Goal: Task Accomplishment & Management: Manage account settings

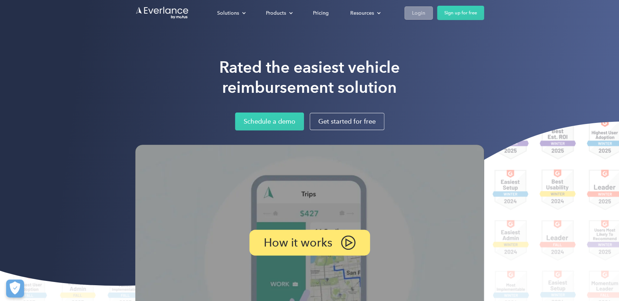
click at [416, 10] on div "Login" at bounding box center [418, 13] width 13 height 9
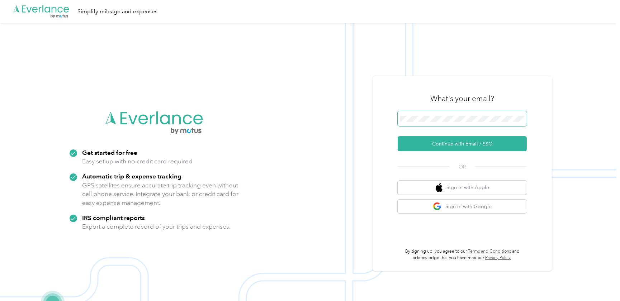
click at [436, 124] on span at bounding box center [462, 118] width 129 height 15
click at [472, 144] on button "Continue with Email / SSO" at bounding box center [462, 143] width 129 height 15
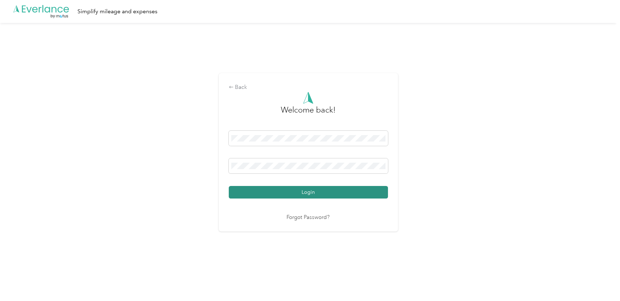
click at [308, 194] on button "Login" at bounding box center [308, 192] width 159 height 13
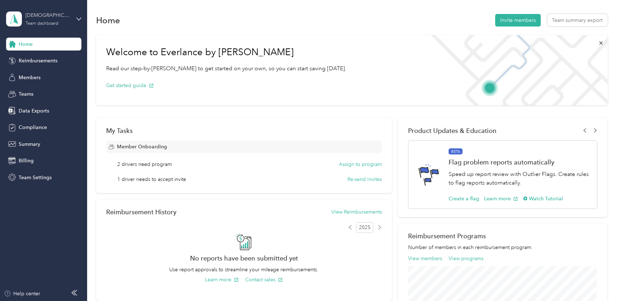
click at [45, 16] on div "[DEMOGRAPHIC_DATA] Life Villages" at bounding box center [47, 15] width 45 height 8
click at [28, 75] on div "Personal dashboard" at bounding box center [34, 75] width 45 height 8
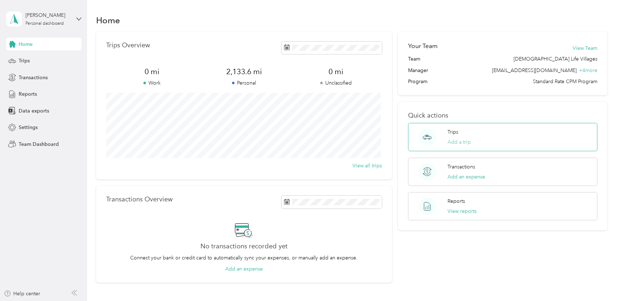
click at [458, 140] on button "Add a trip" at bounding box center [459, 143] width 23 height 8
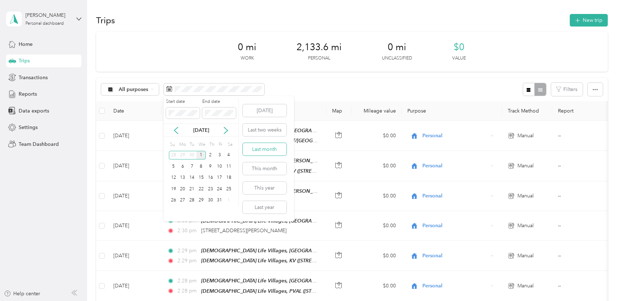
click at [258, 148] on button "Last month" at bounding box center [265, 149] width 44 height 13
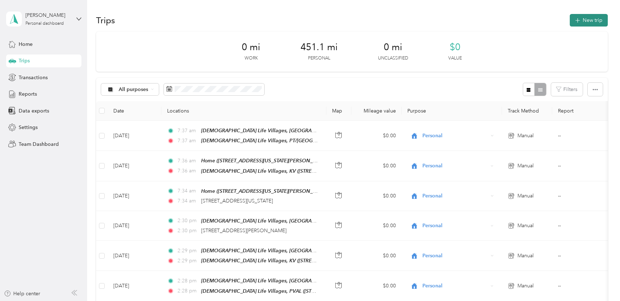
click at [586, 19] on button "New trip" at bounding box center [589, 20] width 38 height 13
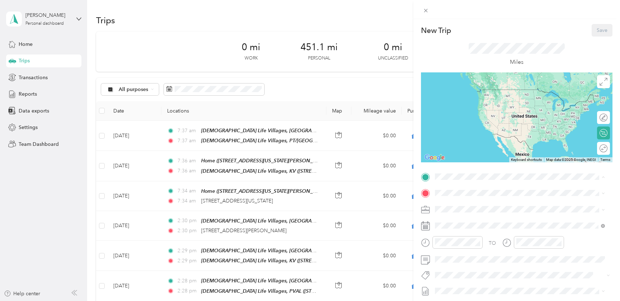
click at [470, 208] on div "[DEMOGRAPHIC_DATA] Life Villages, AB [DEMOGRAPHIC_DATA] Life Villages, 46816, […" at bounding box center [526, 217] width 154 height 30
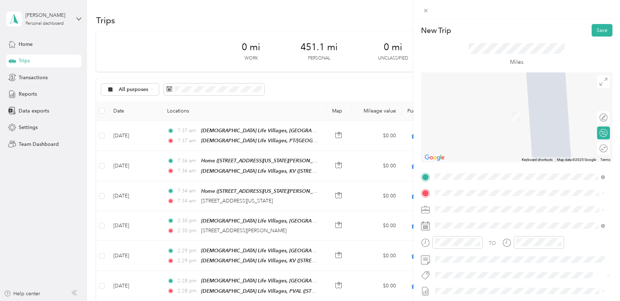
click at [498, 264] on span "[STREET_ADDRESS][PERSON_NAME][US_STATE]" at bounding box center [505, 267] width 112 height 6
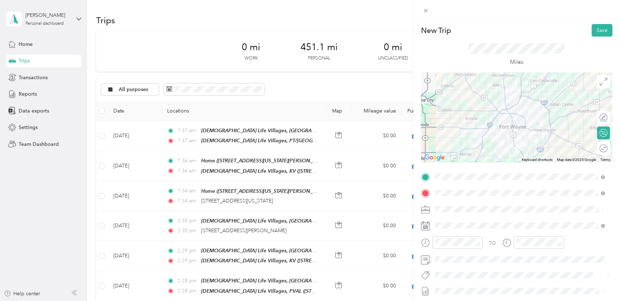
click at [450, 260] on div "Personal" at bounding box center [520, 260] width 165 height 8
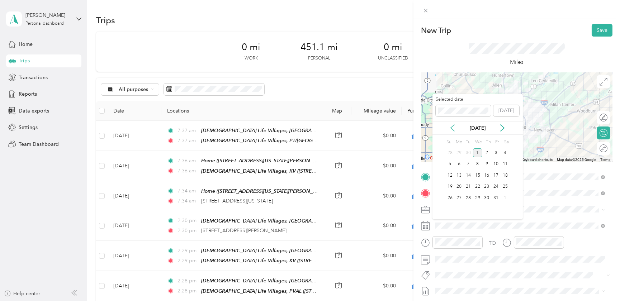
click at [452, 126] on icon at bounding box center [452, 128] width 7 height 7
click at [469, 186] on div "23" at bounding box center [468, 187] width 9 height 9
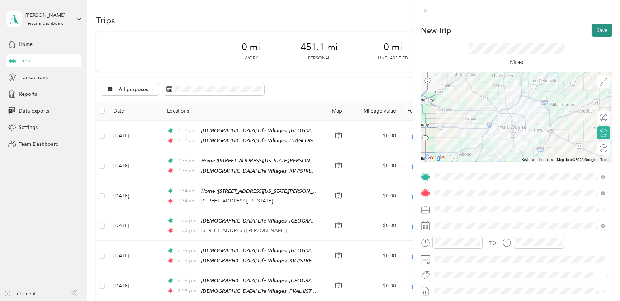
click at [595, 30] on button "Save" at bounding box center [602, 30] width 21 height 13
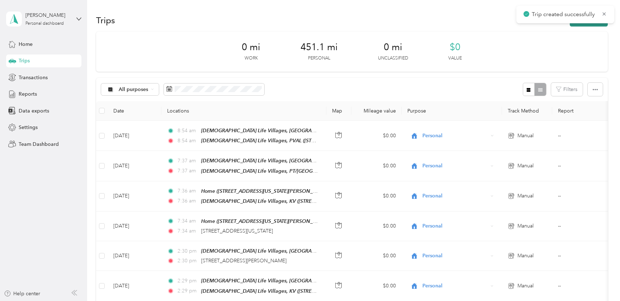
click at [576, 25] on button "New trip" at bounding box center [589, 20] width 38 height 13
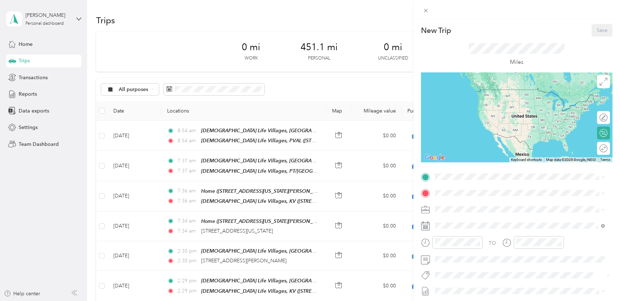
click at [487, 240] on div "[DEMOGRAPHIC_DATA] Life Villages, PVAL [STREET_ADDRESS][PERSON_NAME][US_STATE]" at bounding box center [505, 247] width 112 height 15
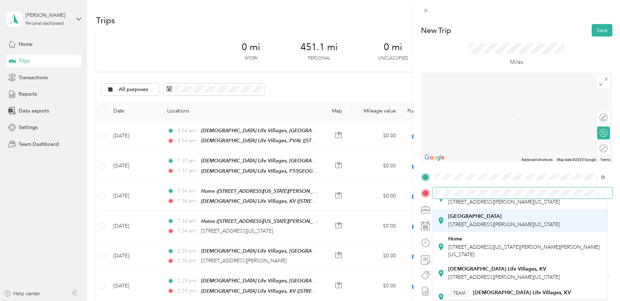
scroll to position [130, 0]
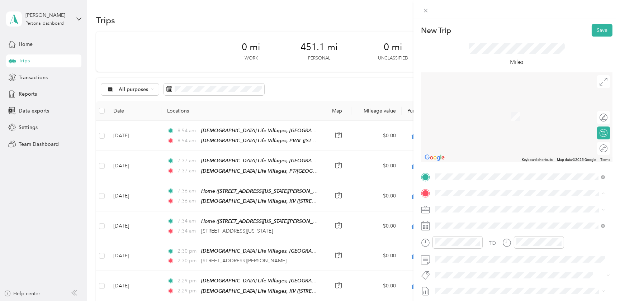
click at [502, 255] on span "[STREET_ADDRESS][PERSON_NAME][US_STATE]" at bounding box center [505, 258] width 112 height 6
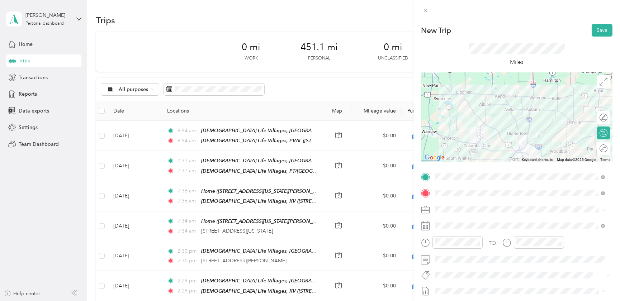
click at [456, 258] on span "Personal" at bounding box center [447, 260] width 19 height 6
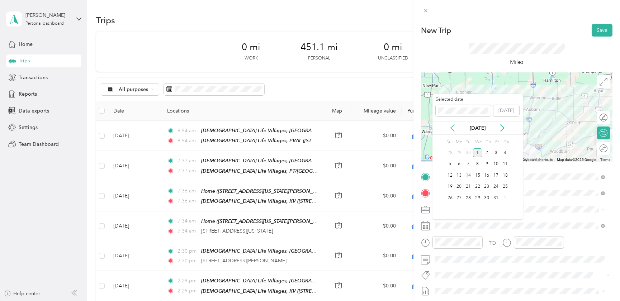
click at [451, 128] on icon at bounding box center [453, 128] width 4 height 6
click at [469, 188] on div "23" at bounding box center [468, 187] width 9 height 9
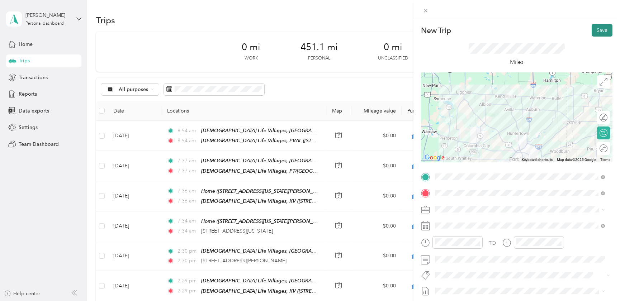
click at [599, 29] on button "Save" at bounding box center [602, 30] width 21 height 13
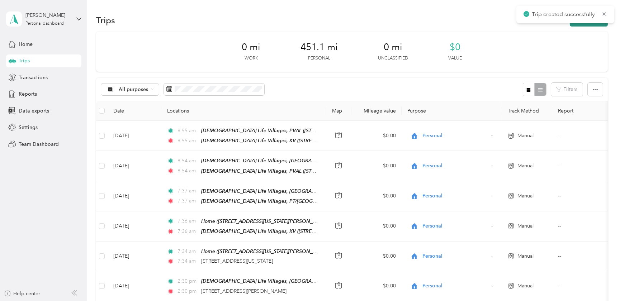
click at [584, 24] on button "New trip" at bounding box center [589, 20] width 38 height 13
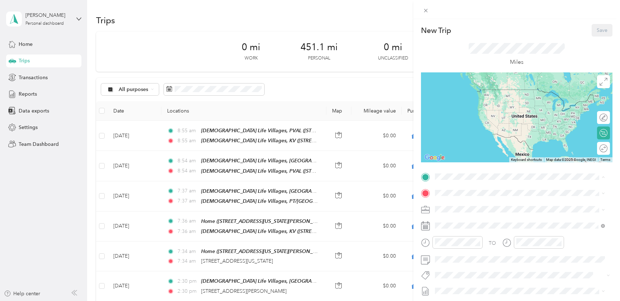
click at [485, 239] on span "[STREET_ADDRESS][PERSON_NAME][US_STATE]" at bounding box center [505, 241] width 112 height 6
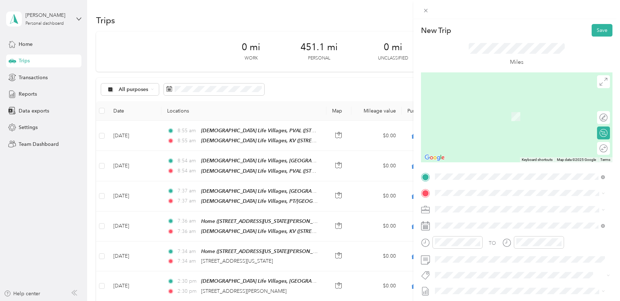
click at [452, 223] on div "Home [STREET_ADDRESS][US_STATE][PERSON_NAME][PERSON_NAME][US_STATE]" at bounding box center [526, 226] width 154 height 23
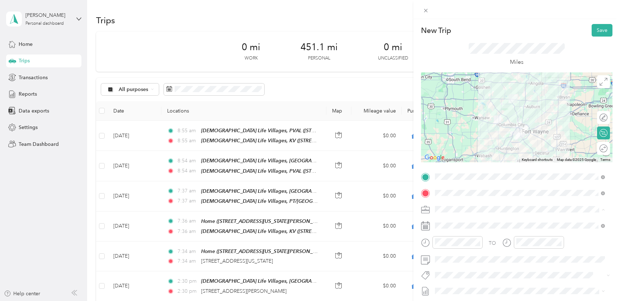
click at [445, 258] on span "Personal" at bounding box center [447, 260] width 19 height 6
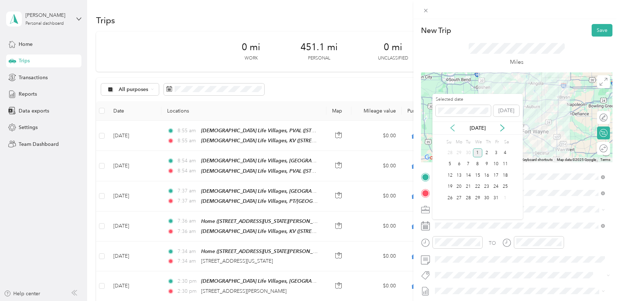
click at [451, 128] on icon at bounding box center [453, 128] width 4 height 6
click at [467, 186] on div "23" at bounding box center [468, 187] width 9 height 9
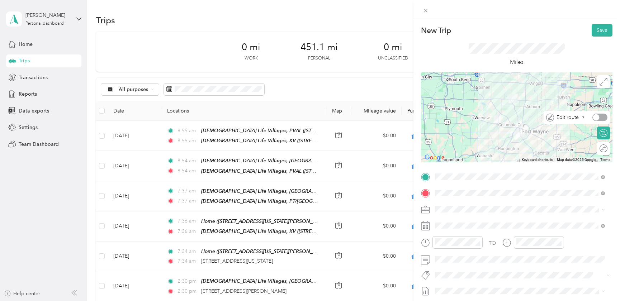
click at [598, 118] on div at bounding box center [600, 118] width 15 height 8
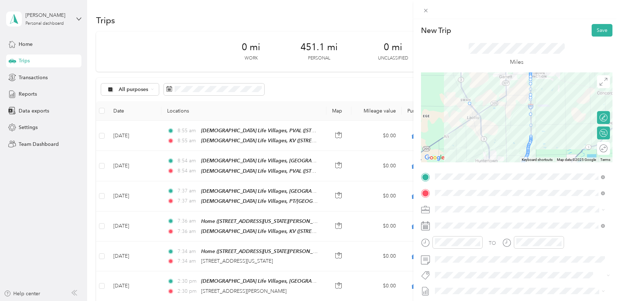
drag, startPoint x: 529, startPoint y: 101, endPoint x: 467, endPoint y: 104, distance: 61.8
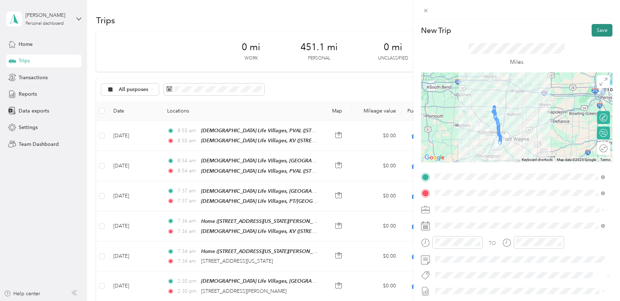
click at [599, 30] on button "Save" at bounding box center [602, 30] width 21 height 13
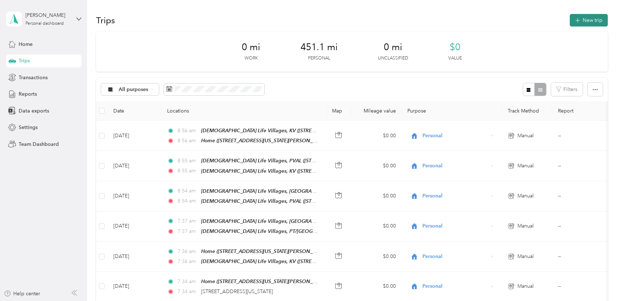
click at [585, 19] on button "New trip" at bounding box center [589, 20] width 38 height 13
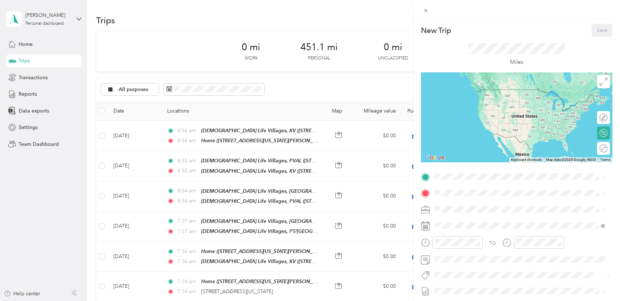
click at [465, 209] on div "[DEMOGRAPHIC_DATA] Life Villages, AB [DEMOGRAPHIC_DATA] Life Villages, 46816, […" at bounding box center [526, 217] width 154 height 30
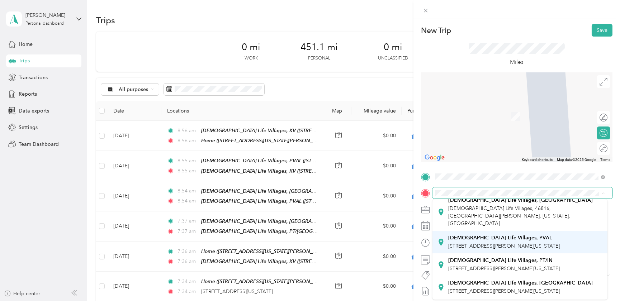
scroll to position [65, 0]
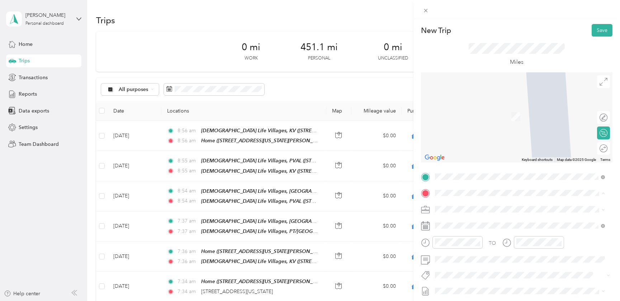
click at [475, 237] on div "[DEMOGRAPHIC_DATA] Life Villages, PV [STREET_ADDRESS][PERSON_NAME][US_STATE]" at bounding box center [521, 244] width 145 height 15
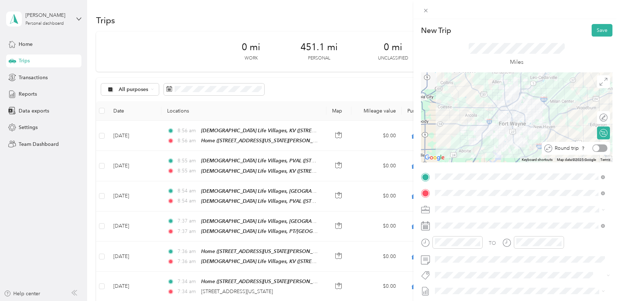
click at [596, 148] on div at bounding box center [600, 149] width 15 height 8
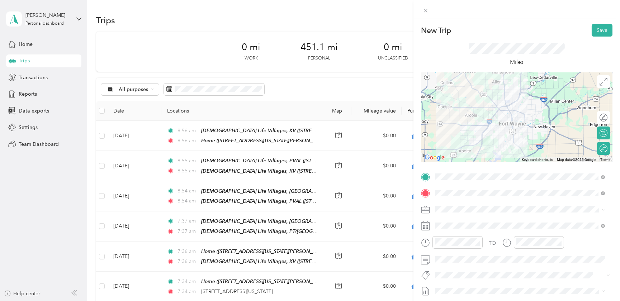
click at [450, 257] on span "Personal" at bounding box center [447, 257] width 19 height 6
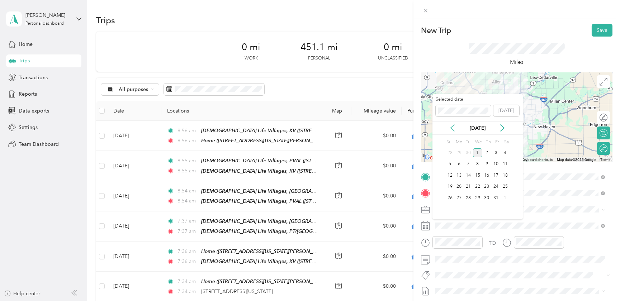
click at [450, 128] on icon at bounding box center [452, 128] width 7 height 7
click at [477, 186] on div "24" at bounding box center [477, 187] width 9 height 9
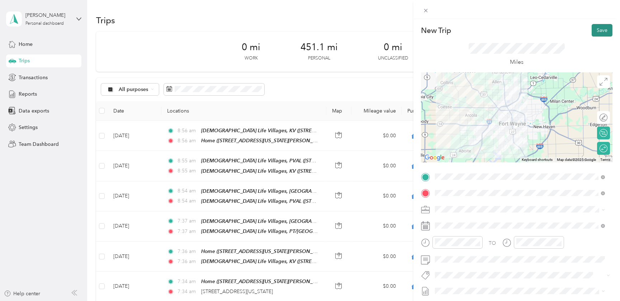
click at [598, 29] on button "Save" at bounding box center [602, 30] width 21 height 13
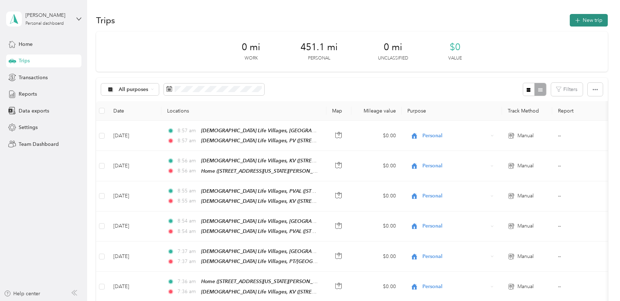
click at [585, 17] on button "New trip" at bounding box center [589, 20] width 38 height 13
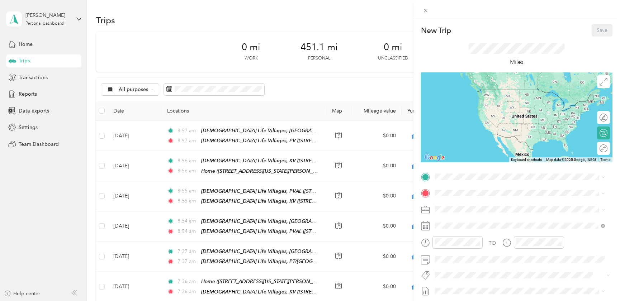
click at [469, 210] on span "[DEMOGRAPHIC_DATA] Life Villages, 46816, [GEOGRAPHIC_DATA][PERSON_NAME], [US_ST…" at bounding box center [510, 217] width 122 height 21
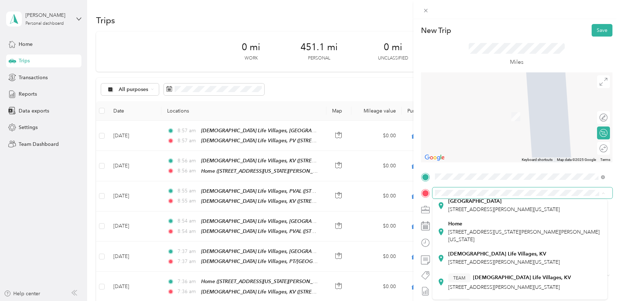
scroll to position [130, 0]
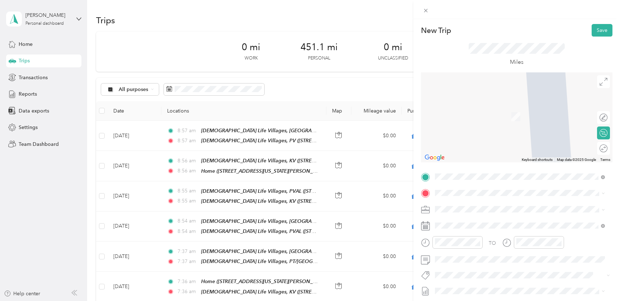
click at [477, 253] on div "[DEMOGRAPHIC_DATA] Life Villages, KV [STREET_ADDRESS][PERSON_NAME][US_STATE]" at bounding box center [505, 250] width 112 height 15
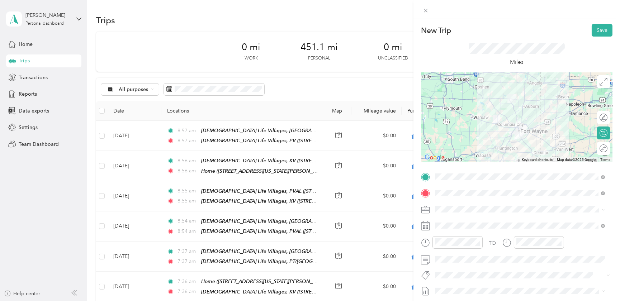
click at [448, 257] on span "Personal" at bounding box center [447, 259] width 19 height 6
click at [455, 221] on span at bounding box center [523, 225] width 180 height 11
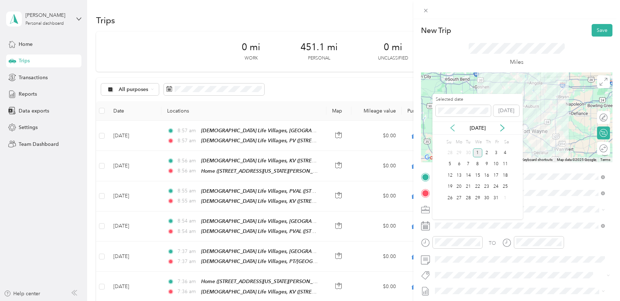
click at [452, 128] on icon at bounding box center [453, 128] width 4 height 6
click at [468, 197] on div "30" at bounding box center [468, 198] width 9 height 9
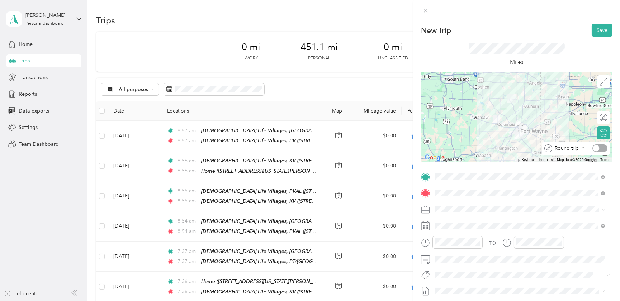
click at [596, 146] on div at bounding box center [600, 149] width 15 height 8
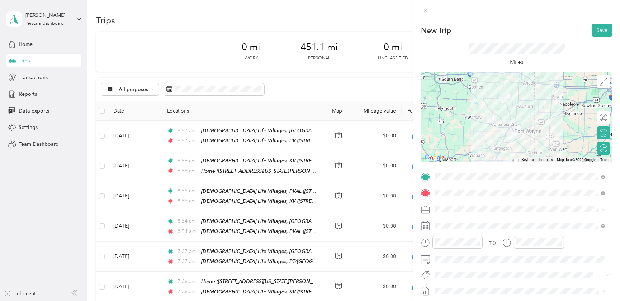
drag, startPoint x: 520, startPoint y: 116, endPoint x: 513, endPoint y: 116, distance: 6.8
click at [513, 116] on div at bounding box center [517, 118] width 192 height 90
click at [598, 136] on div "Calculate route" at bounding box center [589, 133] width 38 height 8
drag, startPoint x: 514, startPoint y: 115, endPoint x: 508, endPoint y: 114, distance: 5.8
click at [508, 114] on div at bounding box center [517, 118] width 192 height 90
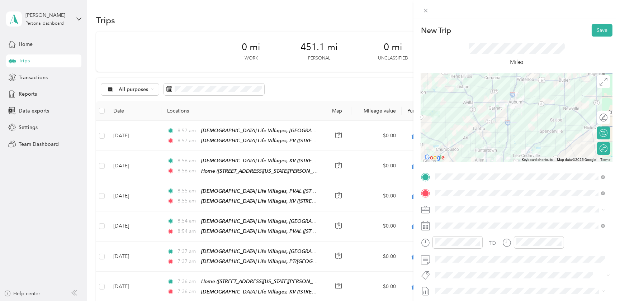
drag, startPoint x: 495, startPoint y: 110, endPoint x: 629, endPoint y: 70, distance: 139.3
click at [617, 70] on html "[PERSON_NAME] Personal dashboard Home Trips Transactions Reports Data exports S…" at bounding box center [308, 150] width 617 height 301
click at [601, 134] on div at bounding box center [604, 133] width 6 height 6
click at [596, 132] on div at bounding box center [600, 133] width 15 height 8
click at [609, 118] on div at bounding box center [609, 118] width 0 height 8
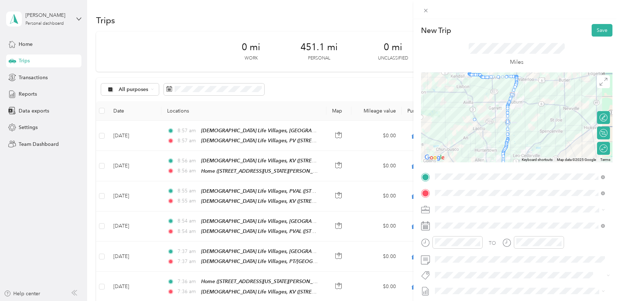
drag, startPoint x: 506, startPoint y: 113, endPoint x: 472, endPoint y: 114, distance: 34.5
drag, startPoint x: 506, startPoint y: 111, endPoint x: 472, endPoint y: 118, distance: 34.7
drag, startPoint x: 505, startPoint y: 116, endPoint x: 473, endPoint y: 117, distance: 32.3
drag, startPoint x: 504, startPoint y: 144, endPoint x: 483, endPoint y: 140, distance: 21.5
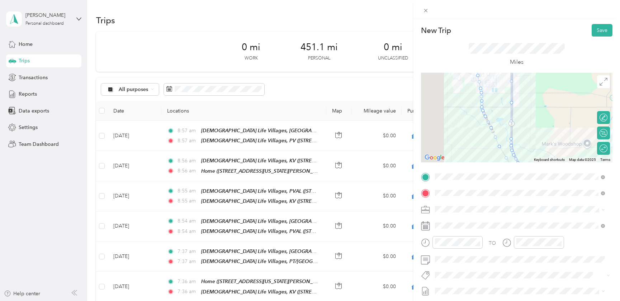
drag, startPoint x: 455, startPoint y: 113, endPoint x: 584, endPoint y: 122, distance: 129.5
click at [584, 122] on div at bounding box center [517, 118] width 192 height 90
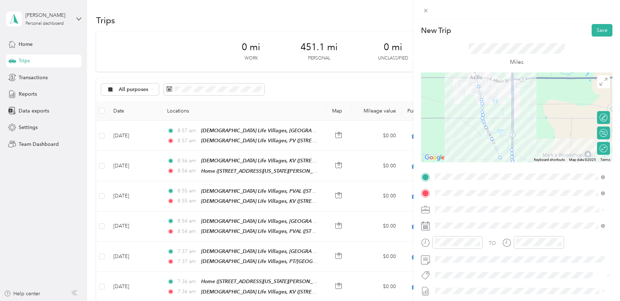
drag, startPoint x: 510, startPoint y: 113, endPoint x: 479, endPoint y: 114, distance: 30.9
drag, startPoint x: 511, startPoint y: 149, endPoint x: 495, endPoint y: 149, distance: 16.2
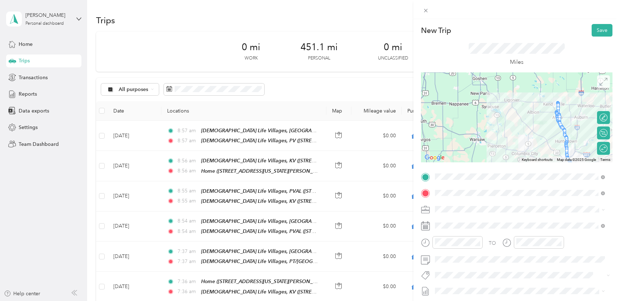
click at [600, 81] on icon at bounding box center [604, 82] width 8 height 8
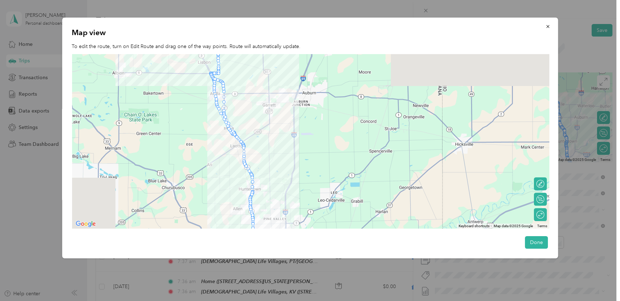
drag, startPoint x: 266, startPoint y: 128, endPoint x: 378, endPoint y: 211, distance: 139.2
click at [378, 211] on div at bounding box center [311, 141] width 478 height 175
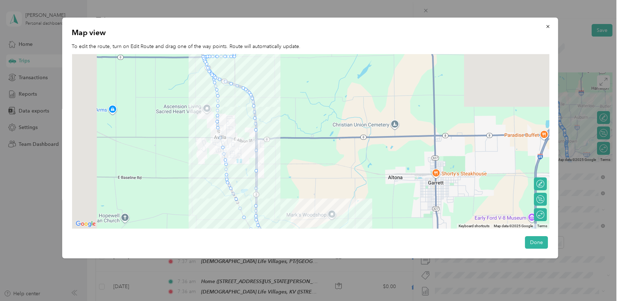
drag, startPoint x: 216, startPoint y: 95, endPoint x: 417, endPoint y: 180, distance: 218.2
click at [417, 180] on div at bounding box center [311, 141] width 478 height 175
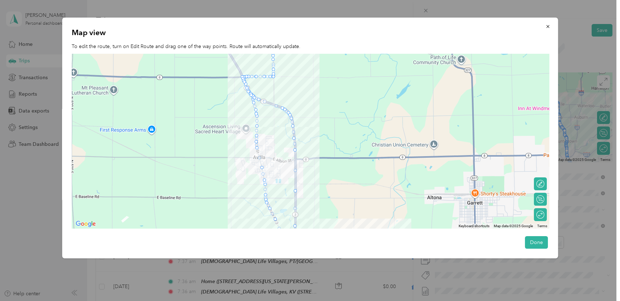
drag, startPoint x: 269, startPoint y: 103, endPoint x: 255, endPoint y: 114, distance: 17.9
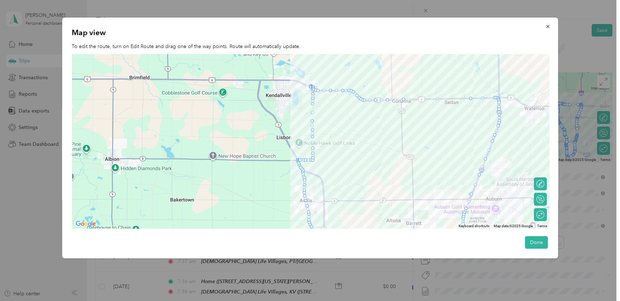
drag, startPoint x: 348, startPoint y: 95, endPoint x: 350, endPoint y: 159, distance: 63.5
click at [350, 159] on div at bounding box center [311, 141] width 478 height 175
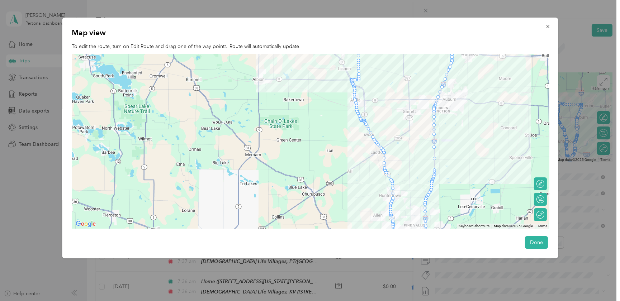
drag, startPoint x: 429, startPoint y: 179, endPoint x: 410, endPoint y: 113, distance: 68.7
click at [410, 113] on div at bounding box center [311, 141] width 478 height 175
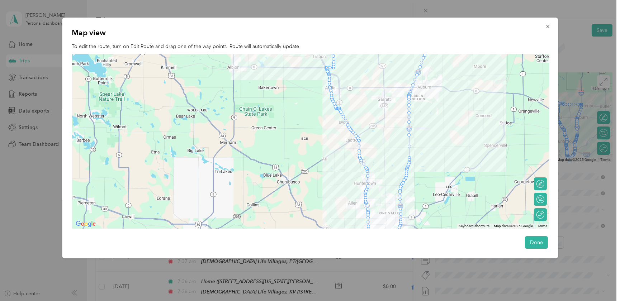
drag, startPoint x: 413, startPoint y: 154, endPoint x: 389, endPoint y: 167, distance: 27.4
click at [389, 167] on div at bounding box center [311, 141] width 478 height 175
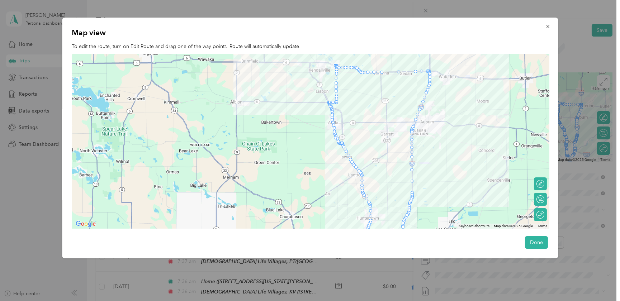
drag, startPoint x: 413, startPoint y: 130, endPoint x: 334, endPoint y: 133, distance: 78.7
drag, startPoint x: 428, startPoint y: 85, endPoint x: 331, endPoint y: 108, distance: 100.3
drag, startPoint x: 369, startPoint y: 71, endPoint x: 333, endPoint y: 97, distance: 44.4
click at [547, 25] on icon "button" at bounding box center [548, 26] width 3 height 3
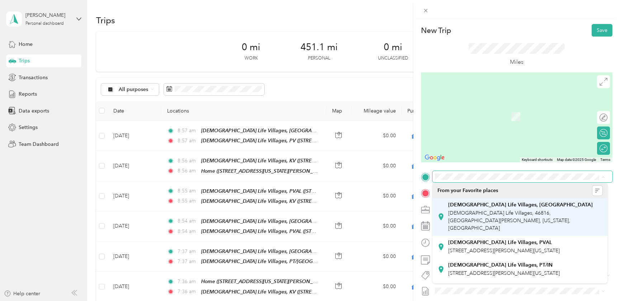
click at [463, 209] on div "[DEMOGRAPHIC_DATA] Life Villages, AB [DEMOGRAPHIC_DATA] Life Villages, 46816, […" at bounding box center [526, 217] width 154 height 30
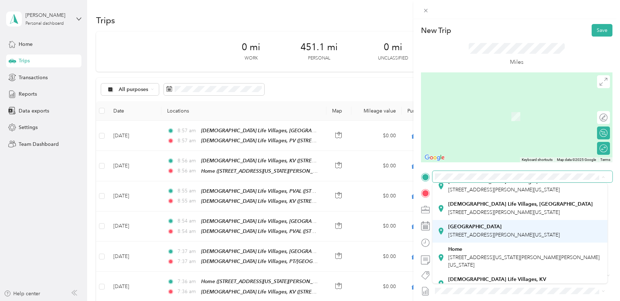
scroll to position [98, 0]
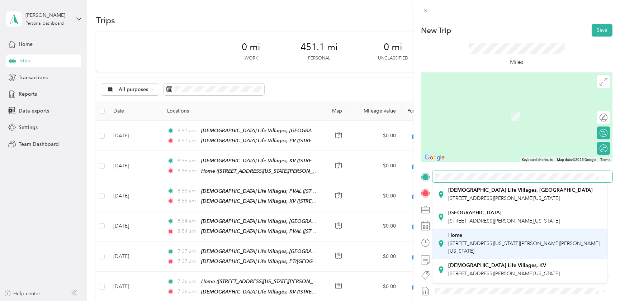
click at [477, 240] on div "Home [STREET_ADDRESS][US_STATE][PERSON_NAME][PERSON_NAME][US_STATE]" at bounding box center [526, 244] width 154 height 23
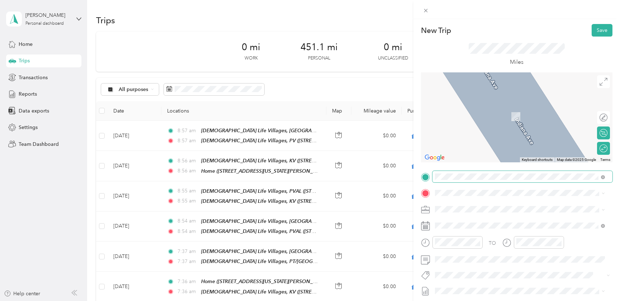
click at [486, 221] on span "[STREET_ADDRESS][PERSON_NAME][PERSON_NAME][US_STATE]" at bounding box center [524, 218] width 151 height 6
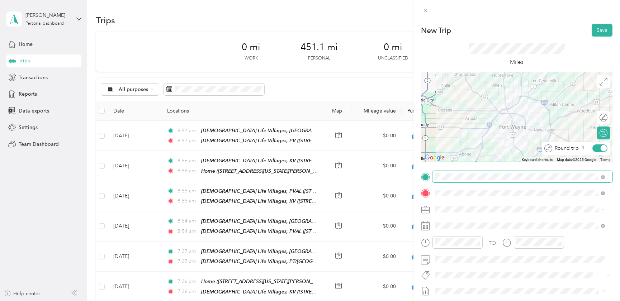
click at [601, 149] on div at bounding box center [604, 148] width 6 height 6
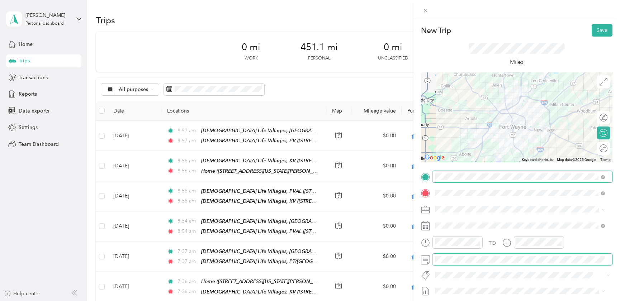
click at [433, 259] on span at bounding box center [523, 259] width 180 height 11
click at [596, 28] on button "Save" at bounding box center [602, 30] width 21 height 13
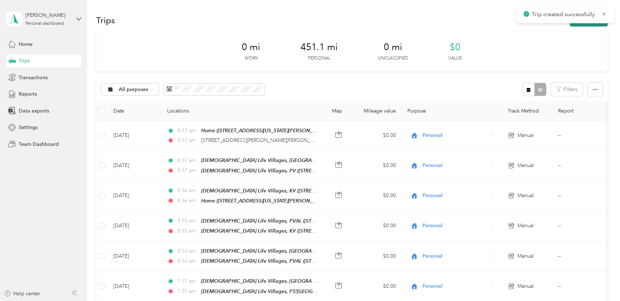
click at [586, 24] on button "New trip" at bounding box center [589, 20] width 38 height 13
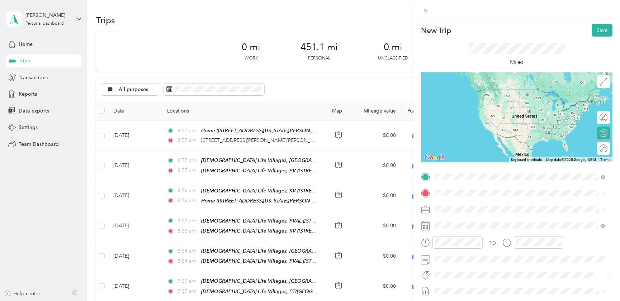
click at [454, 204] on span "[STREET_ADDRESS][PERSON_NAME][PERSON_NAME][US_STATE]" at bounding box center [524, 203] width 151 height 6
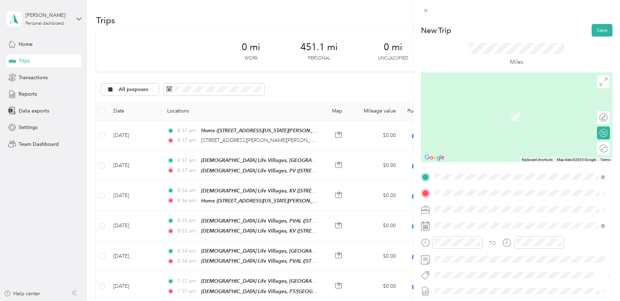
click at [492, 284] on div "[DEMOGRAPHIC_DATA] Life Villages, KV [STREET_ADDRESS][PERSON_NAME][US_STATE]" at bounding box center [505, 286] width 112 height 15
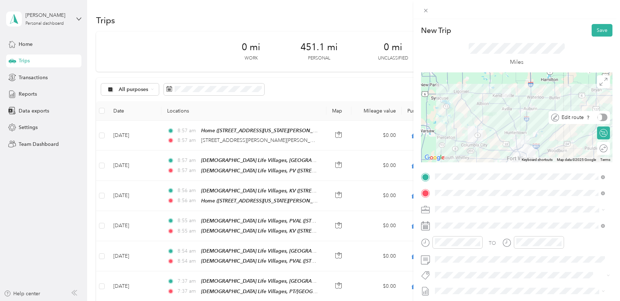
click at [598, 117] on div "Edit route" at bounding box center [583, 118] width 48 height 8
click at [597, 117] on div at bounding box center [600, 118] width 15 height 8
drag, startPoint x: 525, startPoint y: 118, endPoint x: 506, endPoint y: 118, distance: 19.0
click at [454, 261] on li "Personal" at bounding box center [520, 258] width 175 height 13
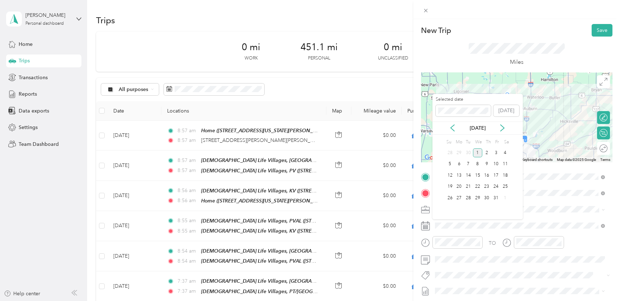
click at [448, 127] on div "[DATE]" at bounding box center [478, 129] width 90 height 8
click at [452, 127] on icon at bounding box center [453, 128] width 4 height 6
click at [470, 199] on div "30" at bounding box center [468, 198] width 9 height 9
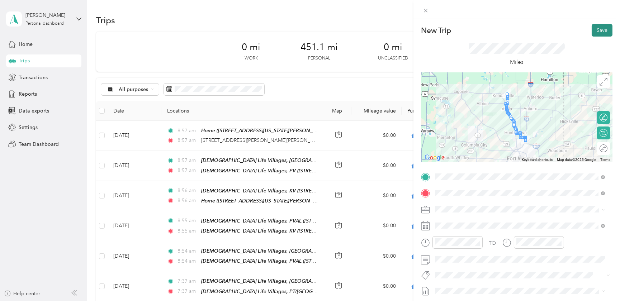
click at [597, 30] on button "Save" at bounding box center [602, 30] width 21 height 13
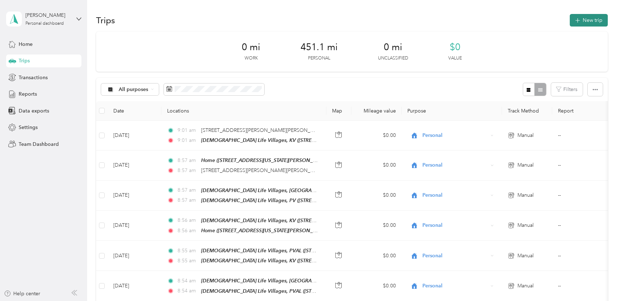
click at [587, 17] on button "New trip" at bounding box center [589, 20] width 38 height 13
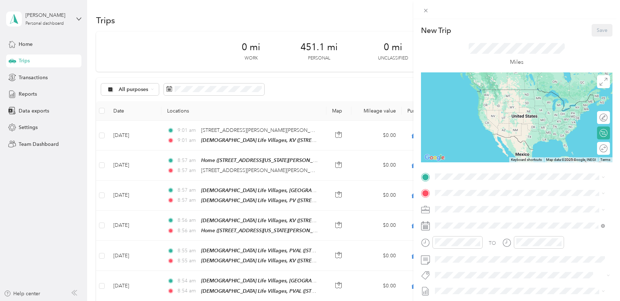
click at [477, 267] on div "[DEMOGRAPHIC_DATA] Life Villages, KV [STREET_ADDRESS][PERSON_NAME][US_STATE]" at bounding box center [505, 266] width 112 height 15
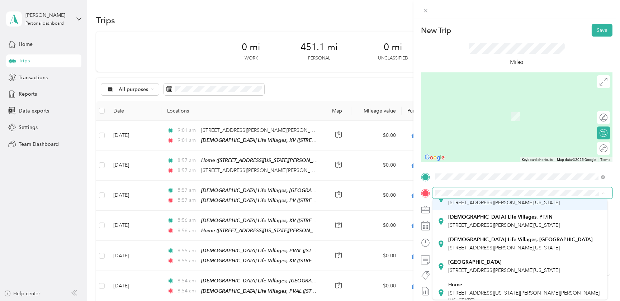
scroll to position [65, 0]
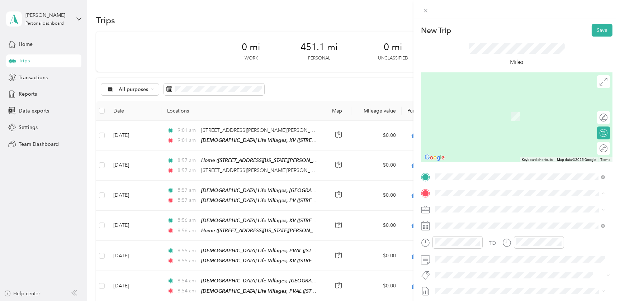
click at [478, 285] on div "Home" at bounding box center [526, 285] width 154 height 6
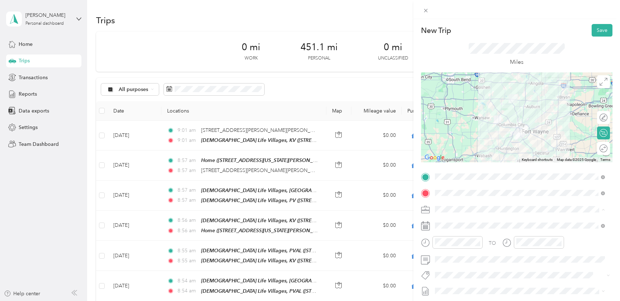
click at [454, 259] on span "Personal" at bounding box center [447, 260] width 19 height 6
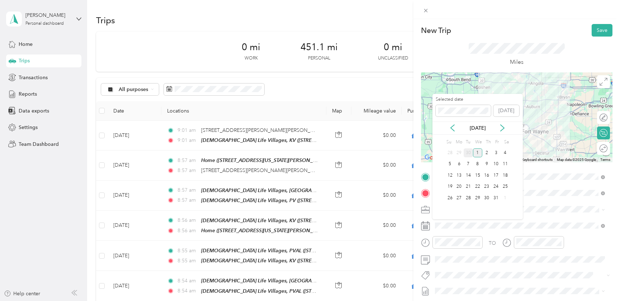
click at [469, 153] on div "30" at bounding box center [468, 153] width 9 height 9
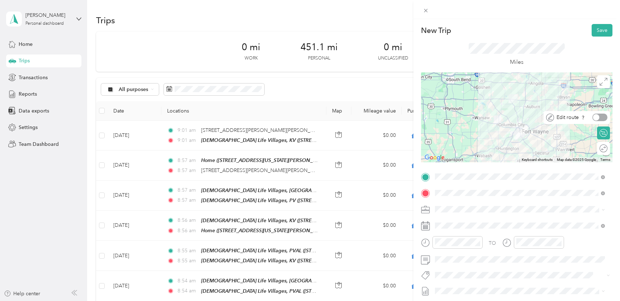
click at [594, 118] on div at bounding box center [597, 117] width 6 height 6
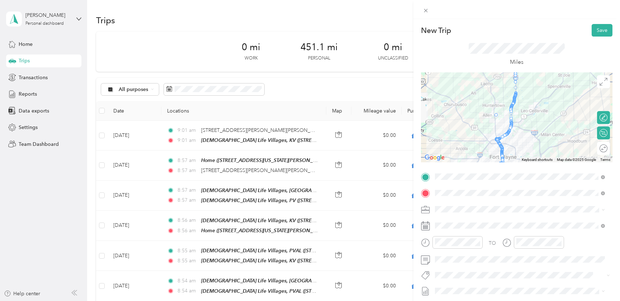
drag, startPoint x: 508, startPoint y: 110, endPoint x: 492, endPoint y: 110, distance: 16.5
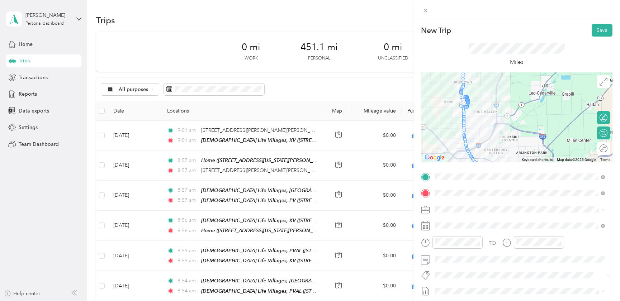
drag, startPoint x: 465, startPoint y: 100, endPoint x: 459, endPoint y: 101, distance: 6.5
drag, startPoint x: 465, startPoint y: 100, endPoint x: 459, endPoint y: 107, distance: 9.4
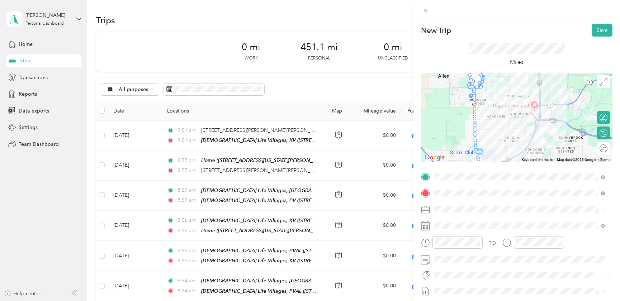
drag, startPoint x: 467, startPoint y: 123, endPoint x: 614, endPoint y: 133, distance: 147.8
click at [614, 133] on form "New Trip Save This trip cannot be edited because it is either under review, app…" at bounding box center [517, 184] width 207 height 321
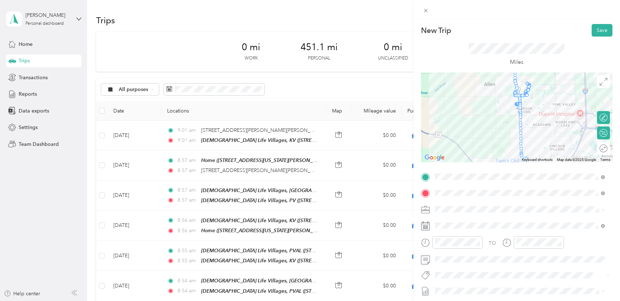
drag, startPoint x: 526, startPoint y: 83, endPoint x: 516, endPoint y: 104, distance: 23.4
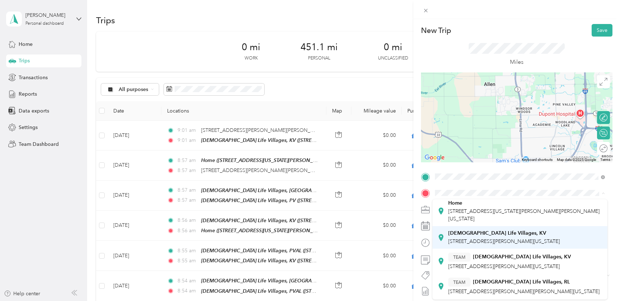
scroll to position [130, 0]
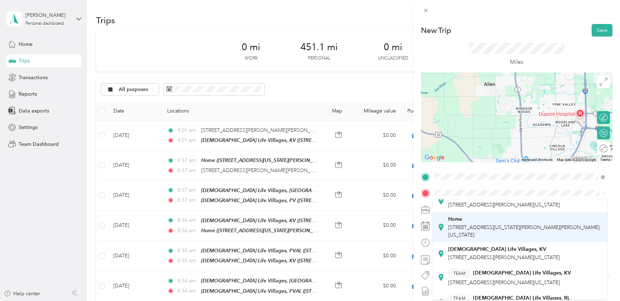
click at [464, 228] on span "[STREET_ADDRESS][US_STATE][PERSON_NAME][PERSON_NAME][US_STATE]" at bounding box center [524, 232] width 151 height 14
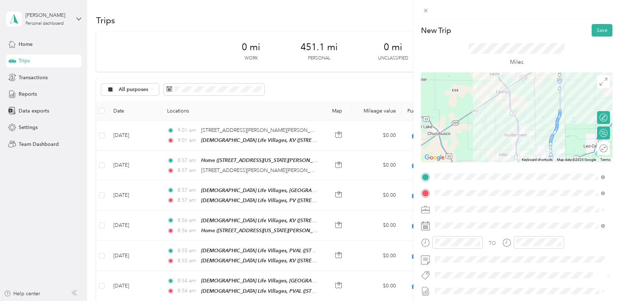
drag, startPoint x: 547, startPoint y: 114, endPoint x: 538, endPoint y: 151, distance: 37.7
click at [538, 151] on div at bounding box center [517, 118] width 192 height 90
drag, startPoint x: 554, startPoint y: 121, endPoint x: 516, endPoint y: 120, distance: 38.8
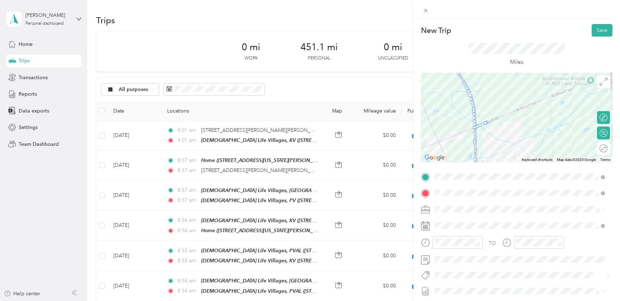
drag, startPoint x: 470, startPoint y: 136, endPoint x: 587, endPoint y: 127, distance: 117.4
click at [589, 127] on div at bounding box center [517, 118] width 192 height 90
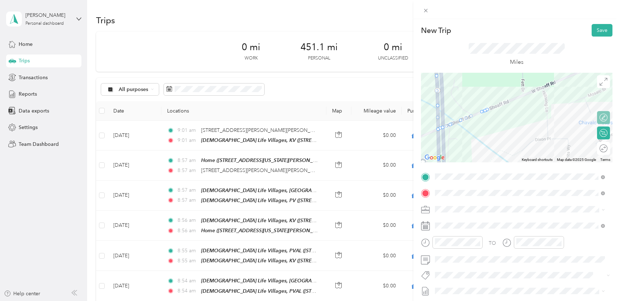
drag, startPoint x: 477, startPoint y: 134, endPoint x: 631, endPoint y: 108, distance: 156.2
click at [617, 108] on html "John Martin Personal dashboard Home Trips Transactions Reports Data exports Set…" at bounding box center [308, 150] width 617 height 301
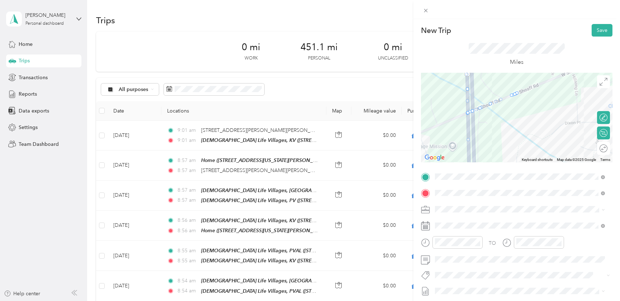
drag, startPoint x: 514, startPoint y: 93, endPoint x: 466, endPoint y: 112, distance: 50.9
drag, startPoint x: 515, startPoint y: 92, endPoint x: 467, endPoint y: 113, distance: 52.6
drag, startPoint x: 514, startPoint y: 93, endPoint x: 468, endPoint y: 115, distance: 50.9
click at [601, 115] on div at bounding box center [604, 117] width 6 height 6
click at [599, 115] on div at bounding box center [600, 118] width 15 height 8
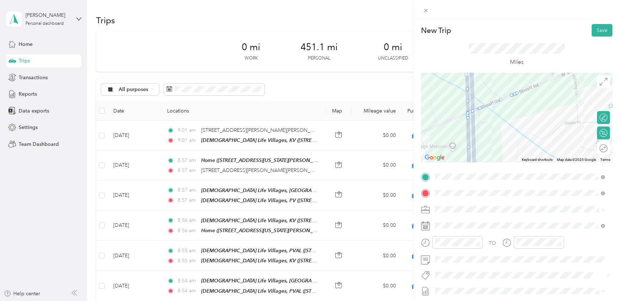
drag, startPoint x: 489, startPoint y: 103, endPoint x: 464, endPoint y: 115, distance: 27.1
drag, startPoint x: 510, startPoint y: 94, endPoint x: 466, endPoint y: 119, distance: 51.0
drag, startPoint x: 514, startPoint y: 93, endPoint x: 468, endPoint y: 128, distance: 57.6
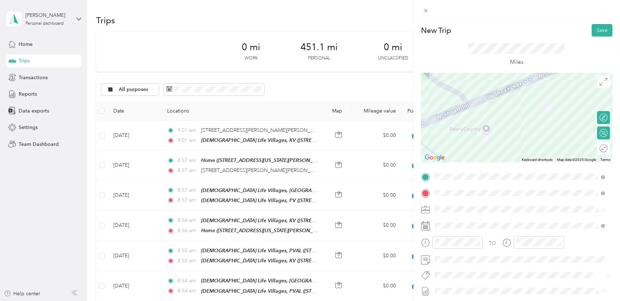
drag, startPoint x: 479, startPoint y: 111, endPoint x: 552, endPoint y: 103, distance: 73.3
click at [552, 103] on div at bounding box center [517, 118] width 192 height 90
drag, startPoint x: 527, startPoint y: 81, endPoint x: 432, endPoint y: 120, distance: 102.5
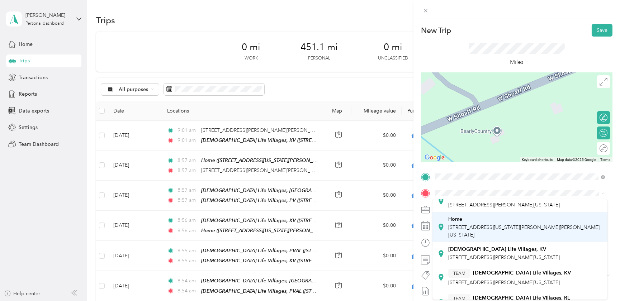
click at [496, 233] on div "Home [STREET_ADDRESS][US_STATE][PERSON_NAME][PERSON_NAME][US_STATE]" at bounding box center [526, 227] width 154 height 23
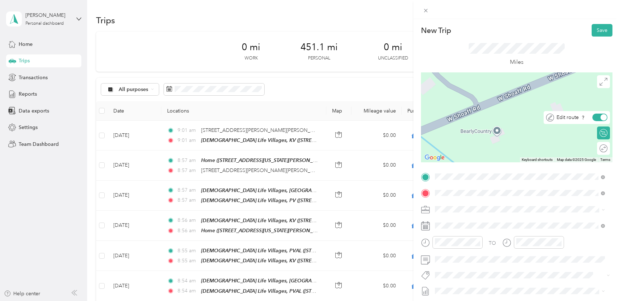
click at [601, 118] on div at bounding box center [604, 117] width 6 height 6
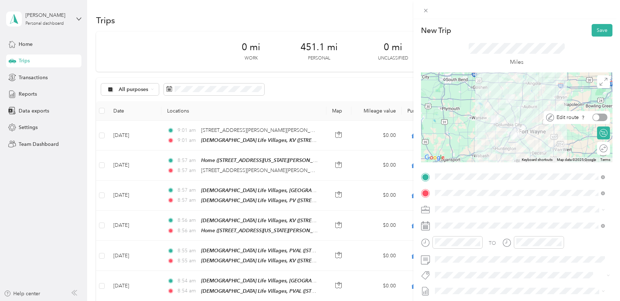
click at [597, 118] on div at bounding box center [600, 118] width 15 height 8
click at [600, 79] on icon at bounding box center [604, 82] width 8 height 8
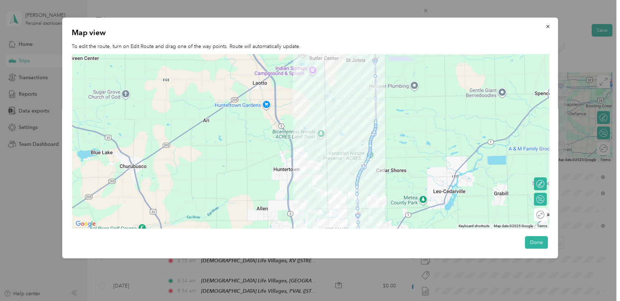
drag, startPoint x: 248, startPoint y: 145, endPoint x: 624, endPoint y: 137, distance: 376.2
click at [617, 137] on html "John Martin Personal dashboard Home Trips Transactions Reports Data exports Set…" at bounding box center [308, 150] width 617 height 301
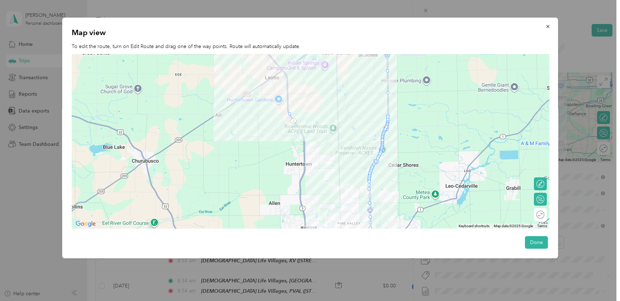
drag, startPoint x: 388, startPoint y: 116, endPoint x: 288, endPoint y: 109, distance: 100.4
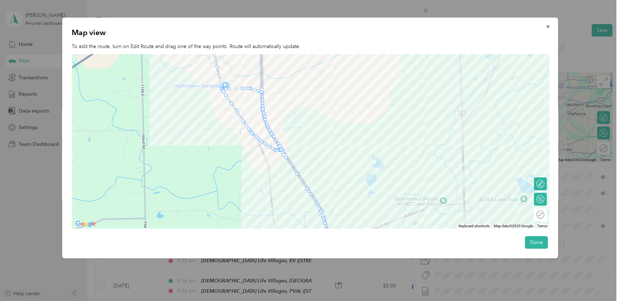
drag, startPoint x: 200, startPoint y: 122, endPoint x: 344, endPoint y: 95, distance: 146.8
click at [344, 95] on div at bounding box center [311, 141] width 478 height 175
click at [547, 25] on icon "button" at bounding box center [548, 26] width 3 height 3
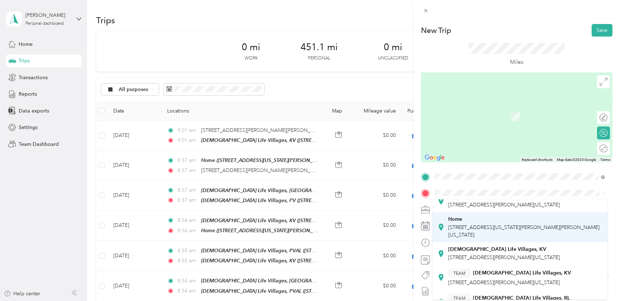
click at [488, 230] on span "[STREET_ADDRESS][US_STATE][PERSON_NAME][PERSON_NAME][US_STATE]" at bounding box center [524, 232] width 151 height 14
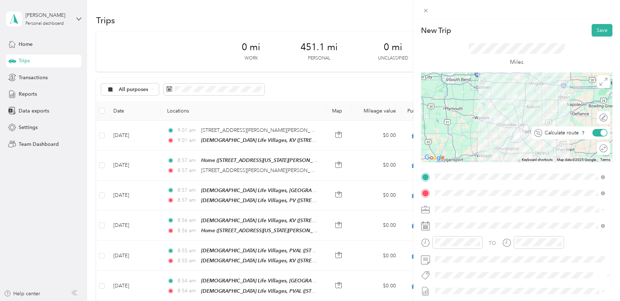
click at [601, 134] on div at bounding box center [604, 133] width 6 height 6
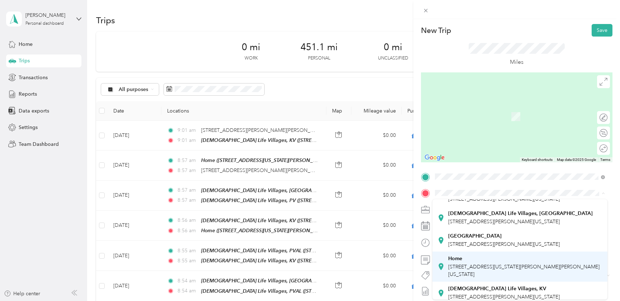
scroll to position [98, 0]
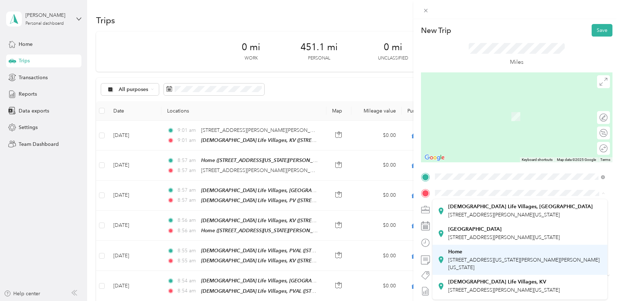
click at [503, 261] on span "[STREET_ADDRESS][US_STATE][PERSON_NAME][PERSON_NAME][US_STATE]" at bounding box center [524, 264] width 151 height 14
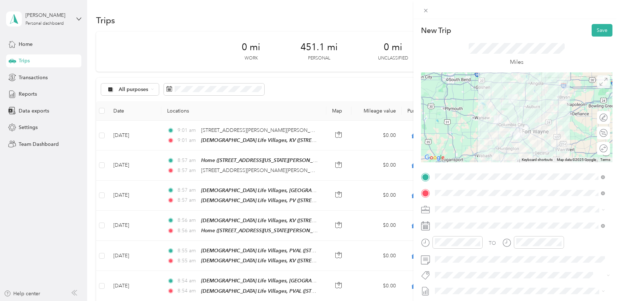
click at [600, 81] on icon at bounding box center [604, 82] width 8 height 8
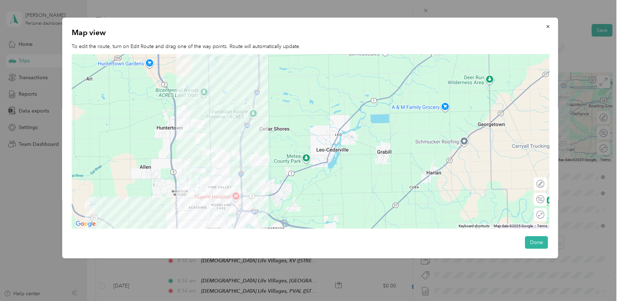
drag, startPoint x: 282, startPoint y: 149, endPoint x: 538, endPoint y: 136, distance: 256.2
click at [534, 137] on div at bounding box center [311, 141] width 478 height 175
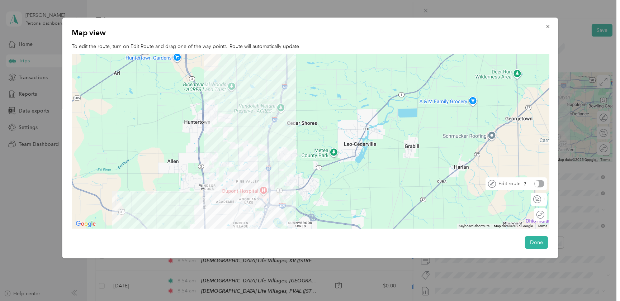
click at [542, 184] on div "Edit route" at bounding box center [521, 184] width 48 height 8
click at [542, 184] on div at bounding box center [537, 184] width 15 height 8
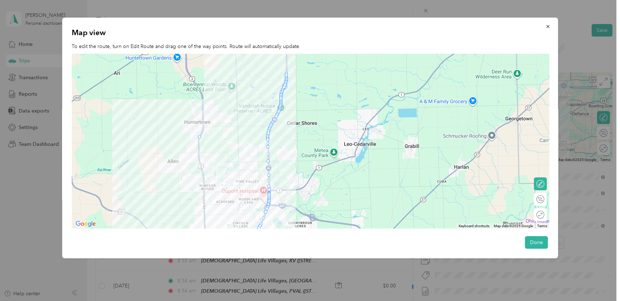
drag, startPoint x: 269, startPoint y: 130, endPoint x: 200, endPoint y: 133, distance: 69.3
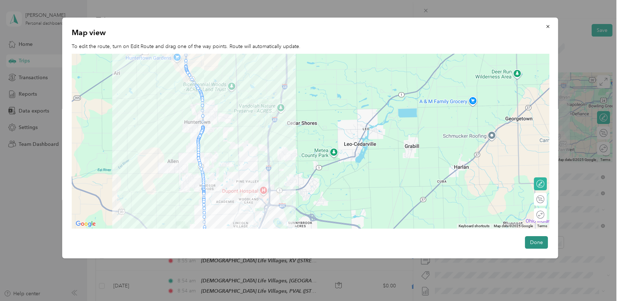
click at [535, 244] on button "Done" at bounding box center [536, 243] width 23 height 13
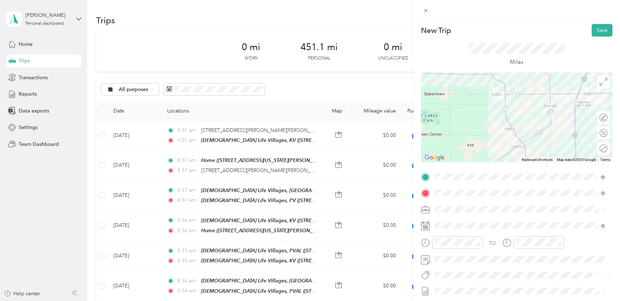
drag, startPoint x: 549, startPoint y: 118, endPoint x: 395, endPoint y: 131, distance: 154.8
click at [395, 131] on div "New Trip Save This trip cannot be edited because it is either under review, app…" at bounding box center [310, 150] width 620 height 301
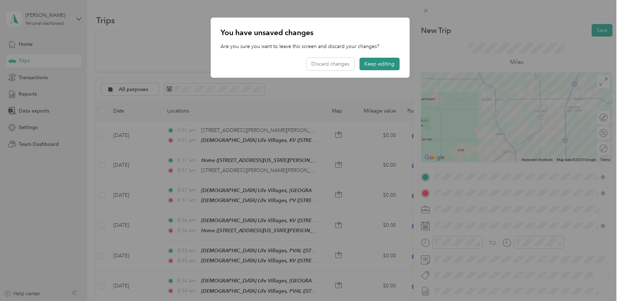
click at [387, 65] on button "Keep editing" at bounding box center [380, 64] width 40 height 13
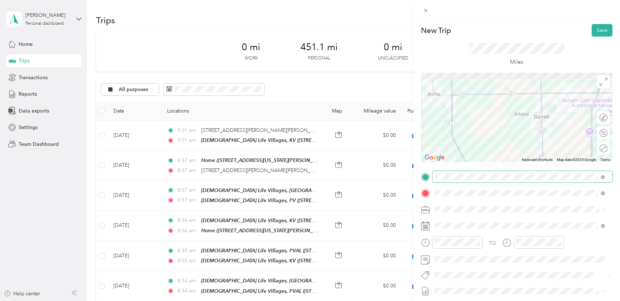
drag, startPoint x: 484, startPoint y: 105, endPoint x: 513, endPoint y: 170, distance: 70.7
click at [524, 180] on div "New Trip Save This trip cannot be edited because it is either under review, app…" at bounding box center [517, 184] width 192 height 321
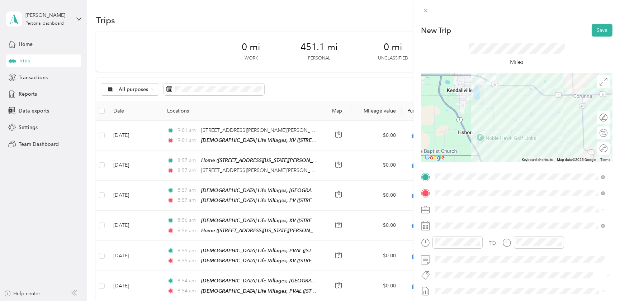
drag, startPoint x: 509, startPoint y: 108, endPoint x: 516, endPoint y: 141, distance: 34.5
click at [519, 149] on div at bounding box center [517, 118] width 192 height 90
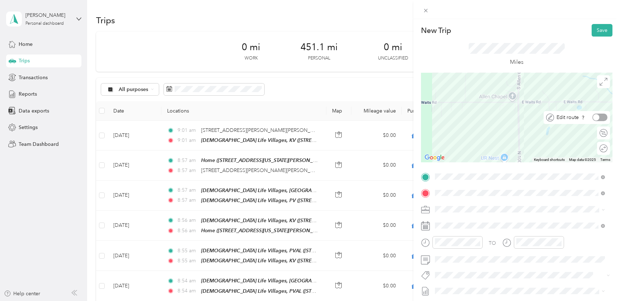
drag, startPoint x: 445, startPoint y: 116, endPoint x: 623, endPoint y: 171, distance: 186.6
click at [617, 171] on html "John Martin Personal dashboard Home Trips Transactions Reports Data exports Set…" at bounding box center [308, 150] width 617 height 301
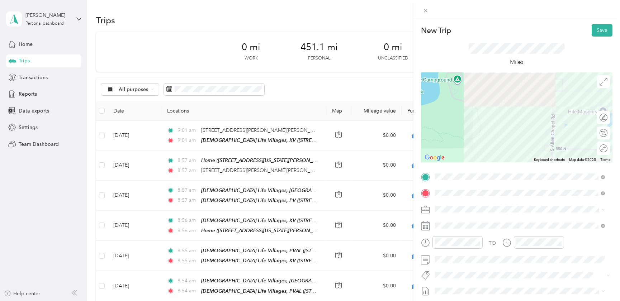
drag, startPoint x: 544, startPoint y: 102, endPoint x: 535, endPoint y: 157, distance: 55.9
click at [536, 154] on div at bounding box center [517, 118] width 192 height 90
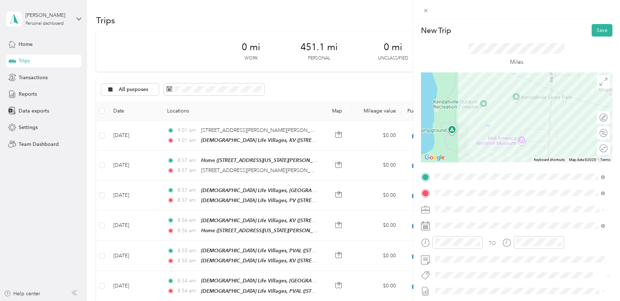
drag, startPoint x: 490, startPoint y: 108, endPoint x: 481, endPoint y: 153, distance: 46.2
click at [481, 152] on div at bounding box center [517, 118] width 192 height 90
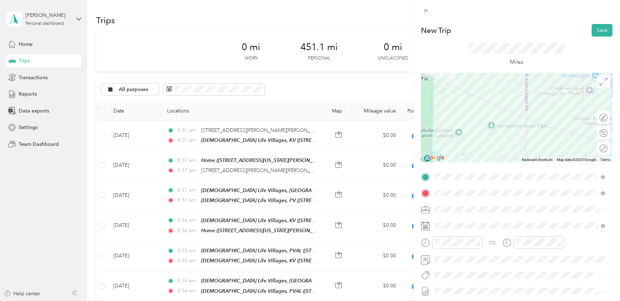
drag, startPoint x: 493, startPoint y: 108, endPoint x: 480, endPoint y: 57, distance: 52.6
click at [481, 67] on div "New Trip Save This trip cannot be edited because it is either under review, app…" at bounding box center [517, 184] width 192 height 321
drag, startPoint x: 499, startPoint y: 140, endPoint x: 495, endPoint y: 62, distance: 77.6
click at [498, 84] on div at bounding box center [517, 118] width 192 height 90
drag, startPoint x: 531, startPoint y: 141, endPoint x: 527, endPoint y: 55, distance: 86.3
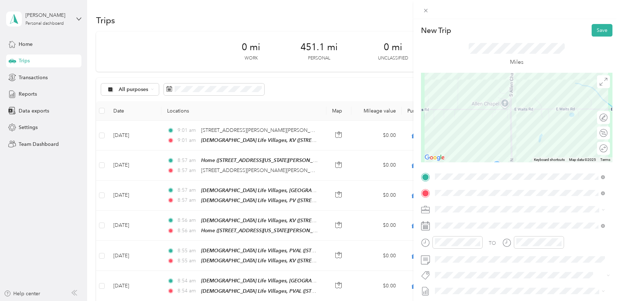
click at [527, 65] on div "New Trip Save This trip cannot be edited because it is either under review, app…" at bounding box center [517, 184] width 192 height 321
drag, startPoint x: 531, startPoint y: 140, endPoint x: 531, endPoint y: 57, distance: 82.2
click at [532, 79] on div at bounding box center [517, 118] width 192 height 90
drag, startPoint x: 549, startPoint y: 131, endPoint x: 547, endPoint y: 63, distance: 68.2
click at [547, 63] on div "New Trip Save This trip cannot be edited because it is either under review, app…" at bounding box center [517, 184] width 192 height 321
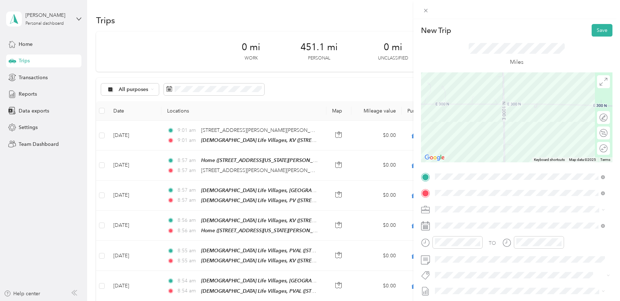
drag, startPoint x: 538, startPoint y: 136, endPoint x: 531, endPoint y: 57, distance: 79.2
click at [531, 60] on div "New Trip Save This trip cannot be edited because it is either under review, app…" at bounding box center [517, 184] width 192 height 321
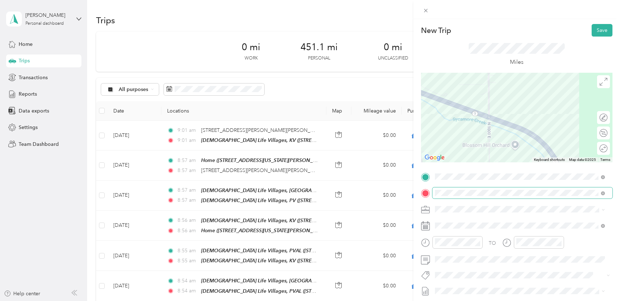
click at [512, 191] on div "New Trip Save This trip cannot be edited because it is either under review, app…" at bounding box center [517, 184] width 192 height 321
click at [597, 31] on button "Save" at bounding box center [602, 30] width 21 height 13
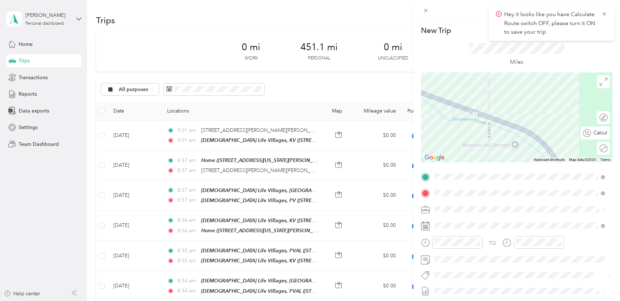
click at [599, 133] on div "Calculate route" at bounding box center [595, 133] width 29 height 13
click at [599, 133] on div at bounding box center [600, 133] width 15 height 8
click at [604, 13] on icon at bounding box center [605, 14] width 6 height 6
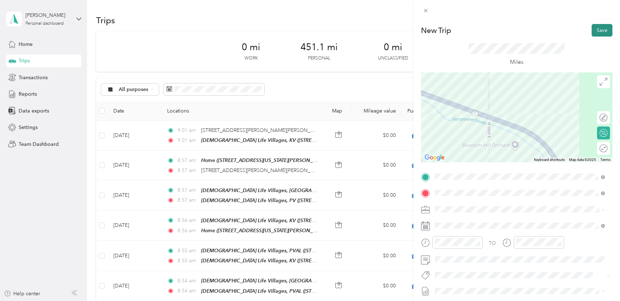
click at [601, 29] on button "Save" at bounding box center [602, 30] width 21 height 13
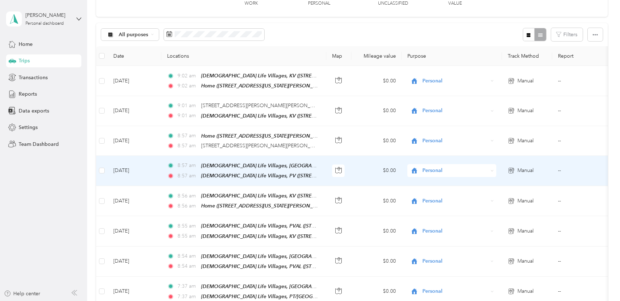
scroll to position [65, 0]
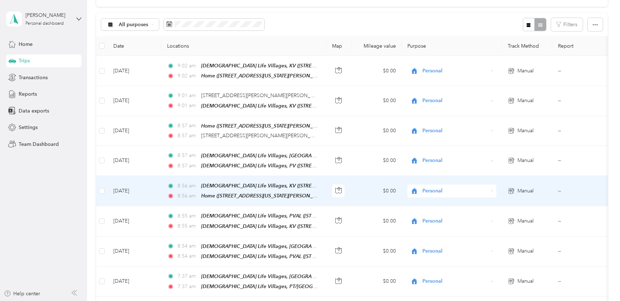
click at [126, 187] on td "[DATE]" at bounding box center [135, 191] width 54 height 30
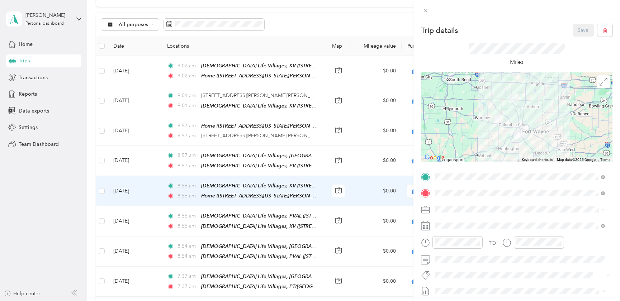
click at [132, 217] on div "Trip details Save This trip cannot be edited because it is either under review,…" at bounding box center [310, 150] width 620 height 301
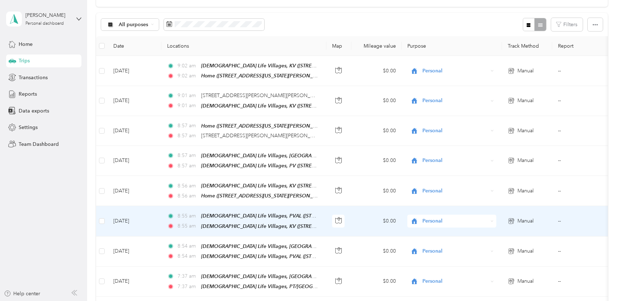
click at [132, 217] on td "[DATE]" at bounding box center [135, 221] width 54 height 30
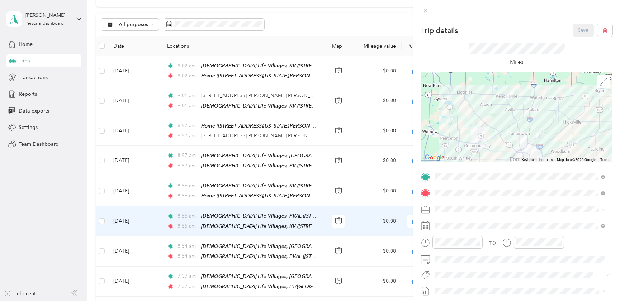
click at [130, 247] on div "Trip details Save This trip cannot be edited because it is either under review,…" at bounding box center [310, 150] width 620 height 301
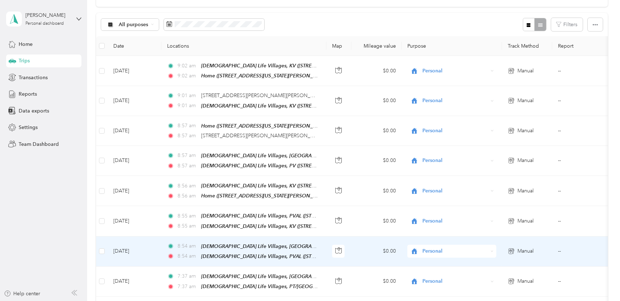
click at [130, 247] on td "[DATE]" at bounding box center [135, 252] width 54 height 30
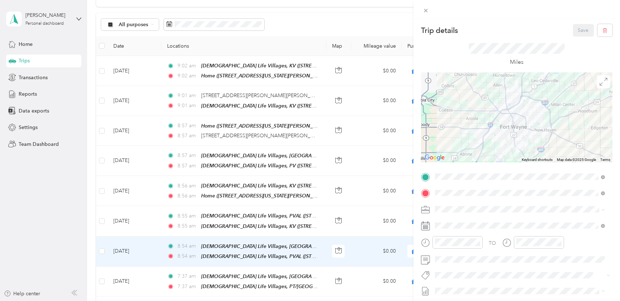
click at [126, 275] on div "Trip details Save This trip cannot be edited because it is either under review,…" at bounding box center [310, 150] width 620 height 301
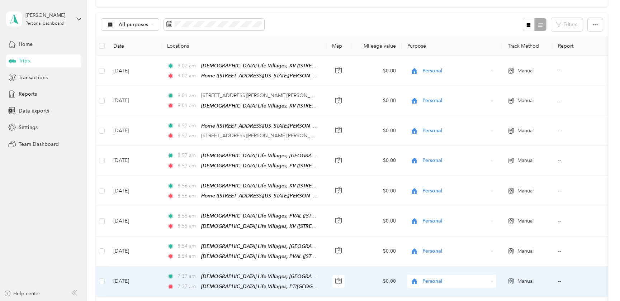
click at [126, 275] on td "[DATE]" at bounding box center [135, 282] width 54 height 30
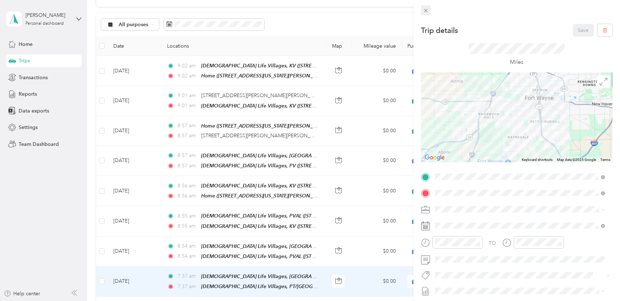
click at [426, 12] on icon at bounding box center [426, 11] width 6 height 6
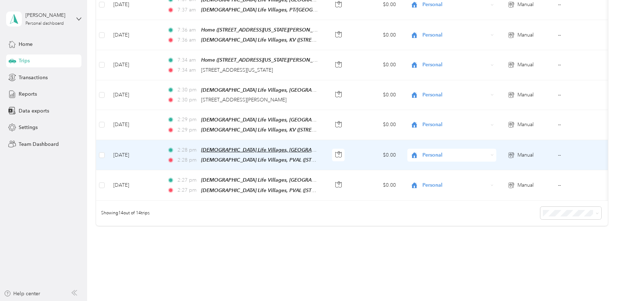
scroll to position [326, 0]
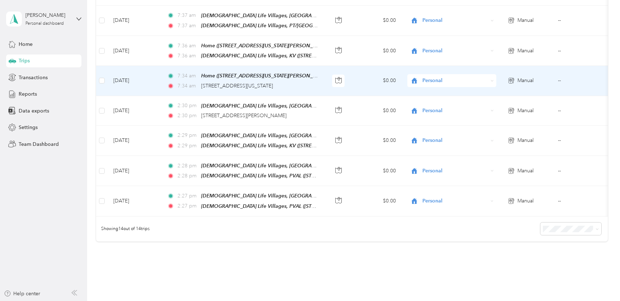
click at [132, 75] on td "[DATE]" at bounding box center [135, 81] width 54 height 30
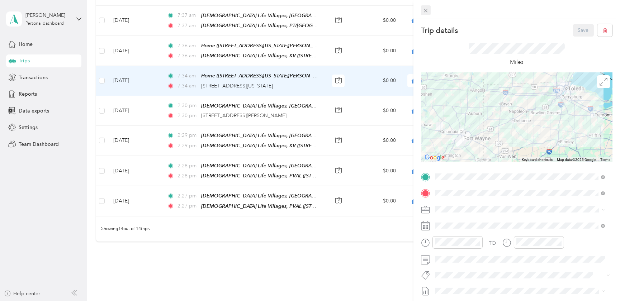
click at [423, 10] on icon at bounding box center [426, 11] width 6 height 6
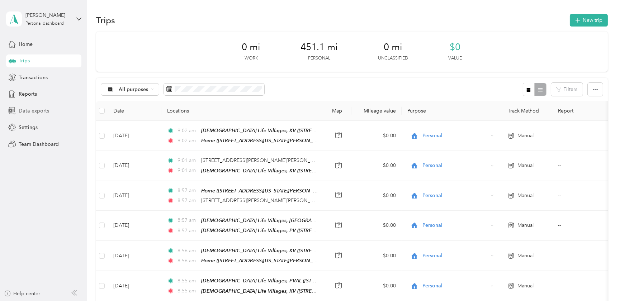
click at [23, 109] on span "Data exports" at bounding box center [34, 111] width 31 height 8
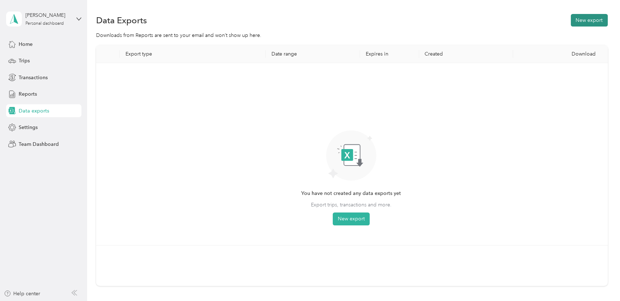
click at [596, 19] on button "New export" at bounding box center [589, 20] width 37 height 13
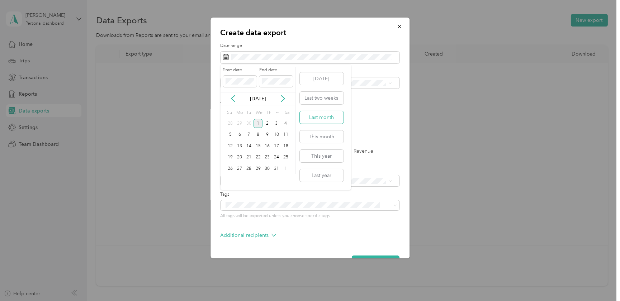
click at [314, 116] on button "Last month" at bounding box center [322, 117] width 44 height 13
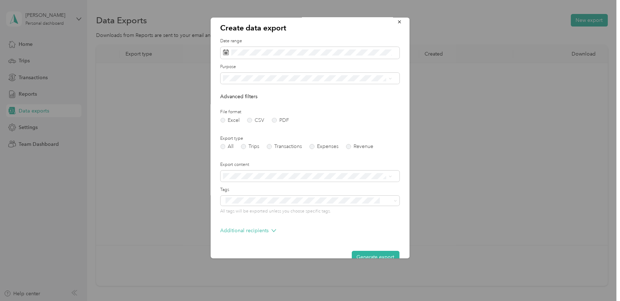
scroll to position [20, 0]
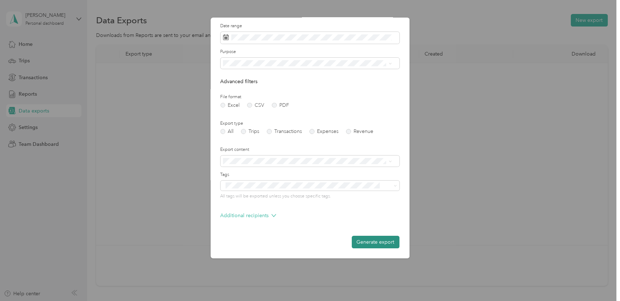
click at [364, 241] on button "Generate export" at bounding box center [376, 242] width 48 height 13
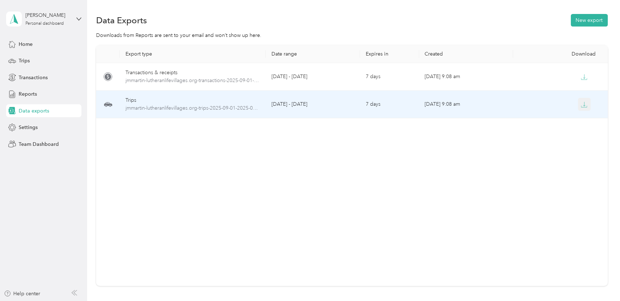
click at [583, 105] on icon "button" at bounding box center [584, 105] width 6 height 6
